Goal: Information Seeking & Learning: Learn about a topic

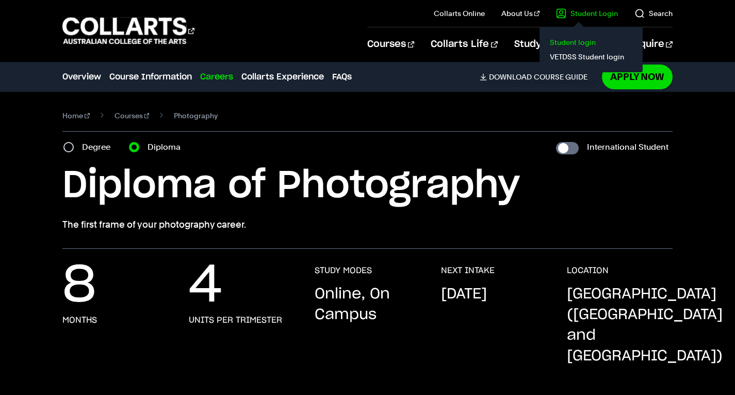
click at [581, 44] on link "Student login" at bounding box center [591, 42] width 87 height 14
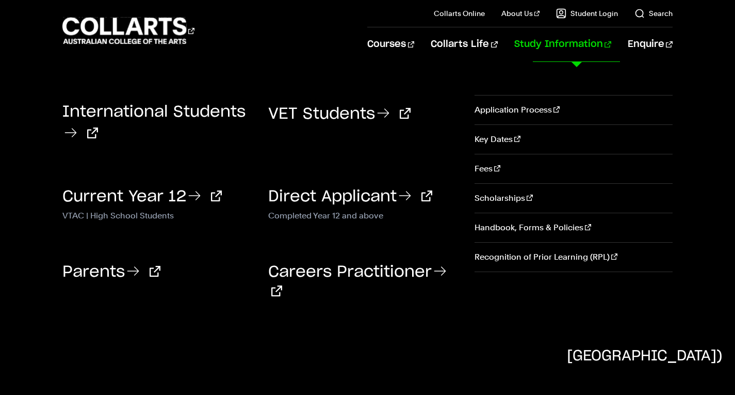
click at [557, 45] on link "Study Information" at bounding box center [562, 44] width 97 height 34
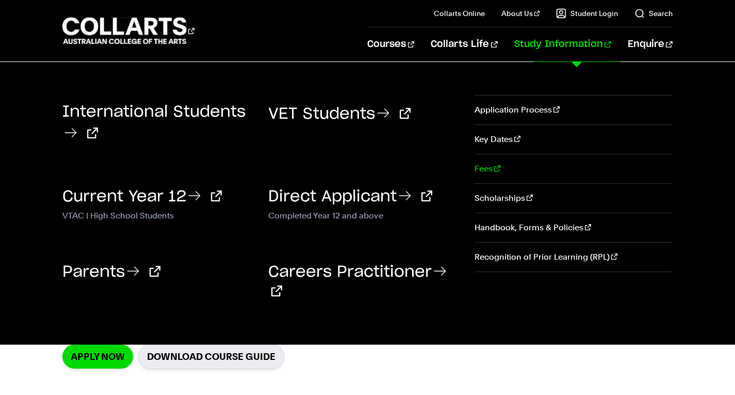
click at [491, 166] on link "Fees" at bounding box center [574, 168] width 198 height 29
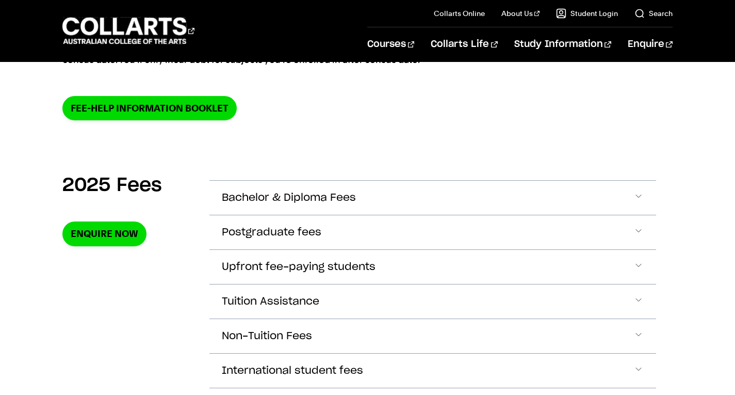
scroll to position [283, 0]
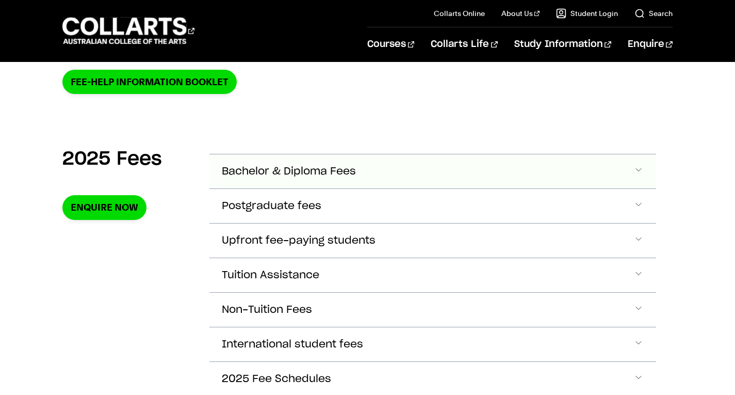
click at [637, 166] on span "Accordion Section" at bounding box center [639, 171] width 10 height 13
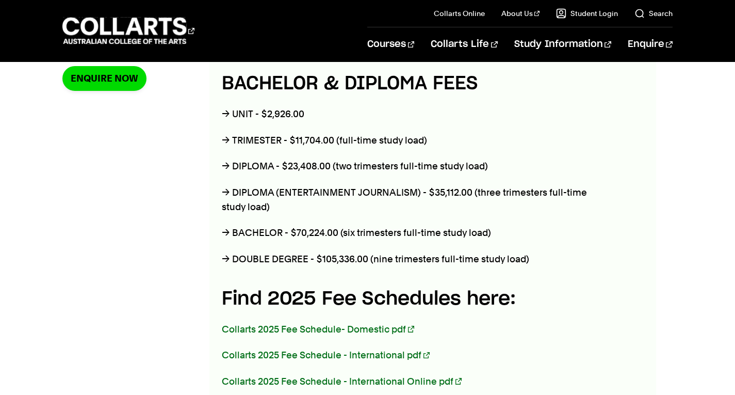
scroll to position [276, 0]
